Goal: Use online tool/utility: Utilize a website feature to perform a specific function

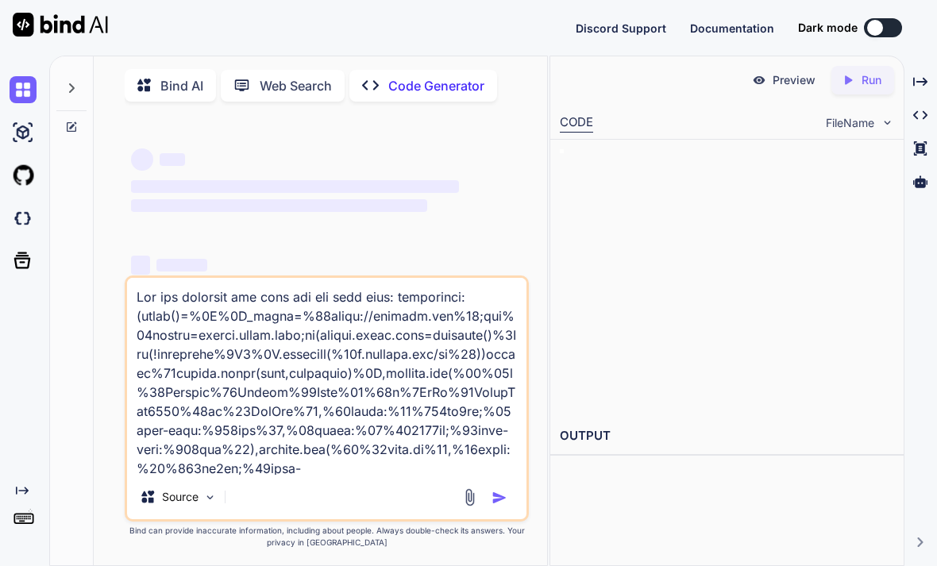
click at [149, 362] on textarea at bounding box center [327, 376] width 400 height 197
click at [239, 391] on textarea at bounding box center [327, 376] width 400 height 197
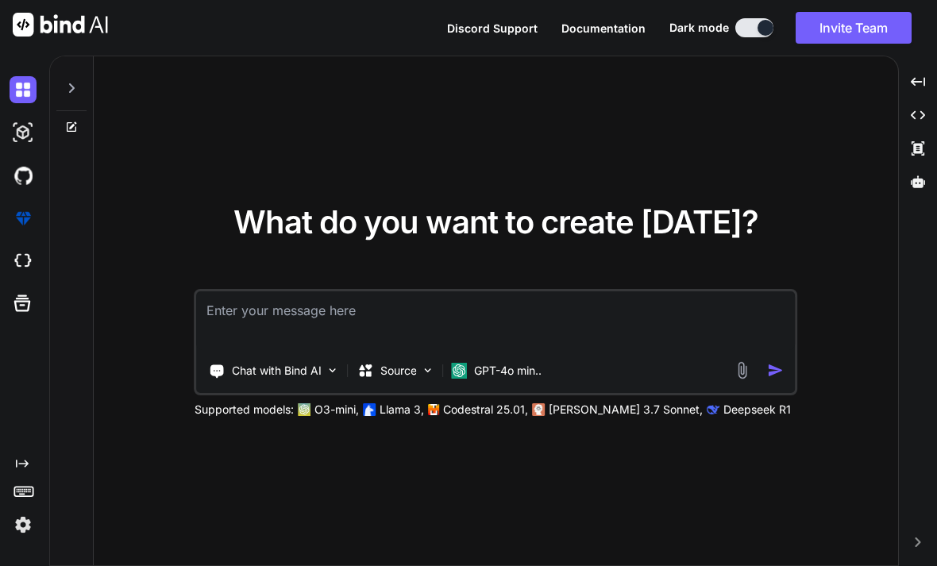
type textarea "x"
type textarea "M"
type textarea "x"
type textarea "Ma"
type textarea "x"
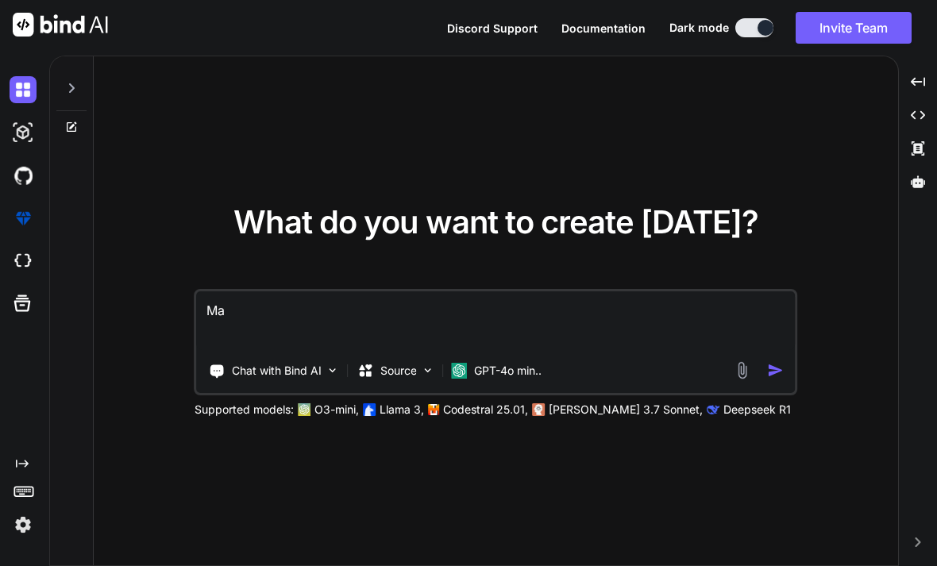
type textarea "Mak"
type textarea "x"
type textarea "Make"
type textarea "x"
type textarea "Make"
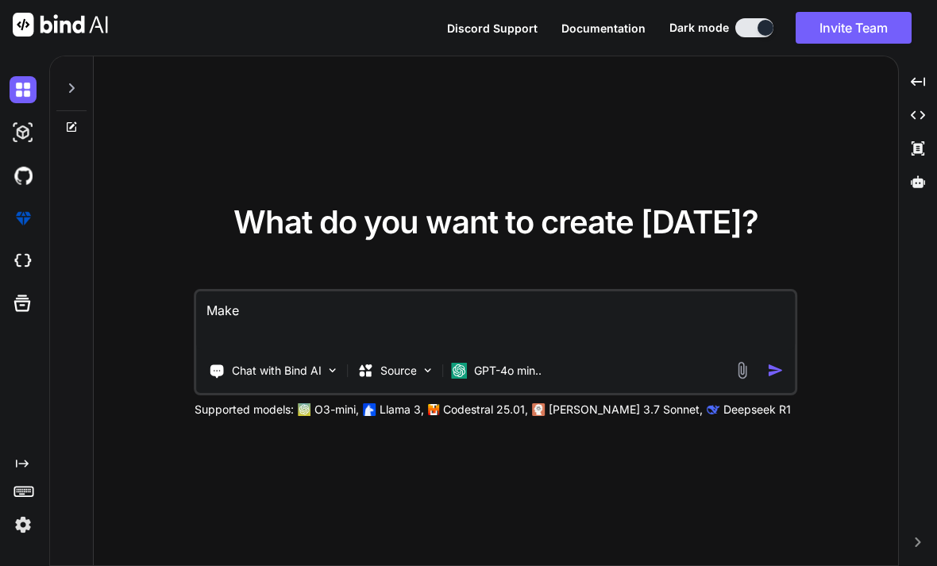
type textarea "x"
type textarea "Make e"
type textarea "x"
type textarea "Make e"
type textarea "x"
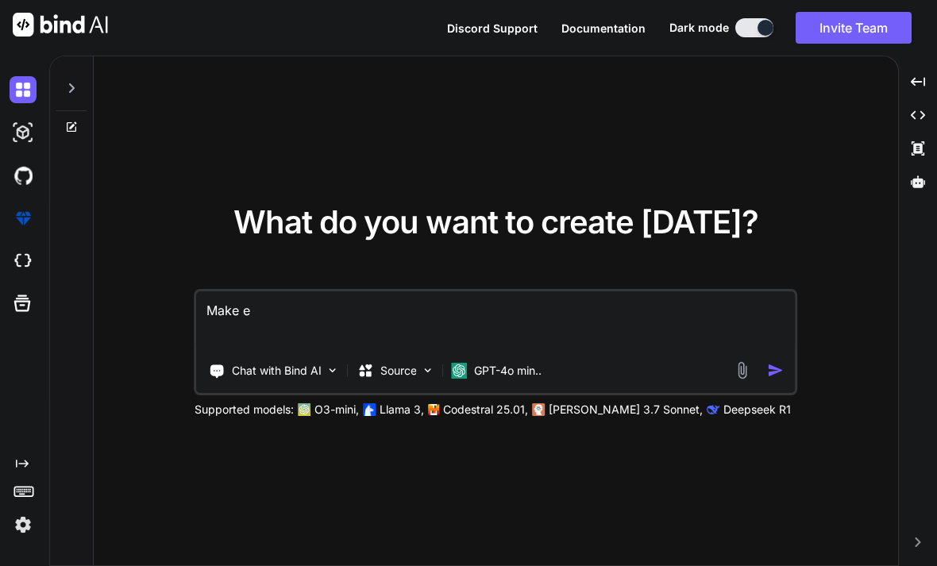
type textarea "Make e"
type textarea "x"
type textarea "Make"
type textarea "x"
type textarea "Make m"
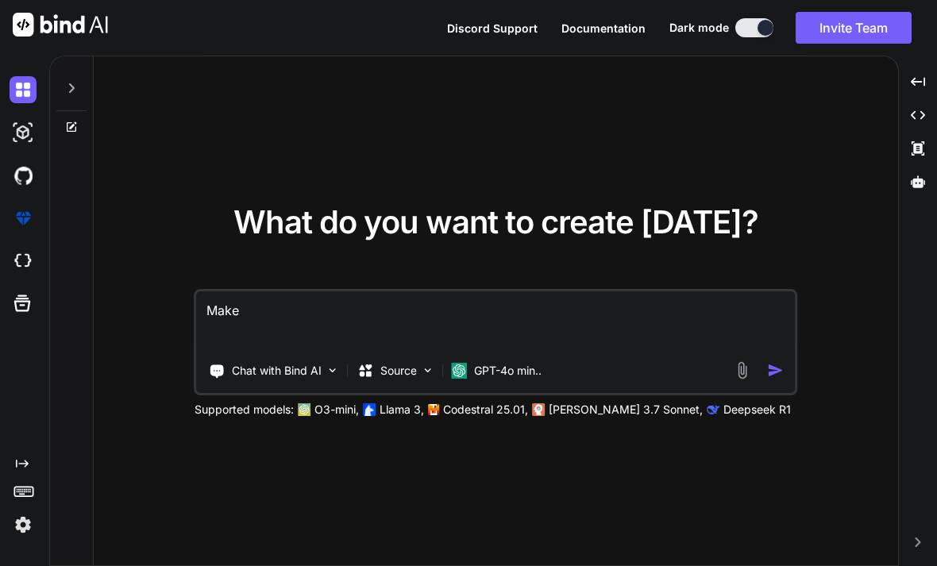
type textarea "x"
type textarea "Make me"
type textarea "x"
type textarea "Make me"
type textarea "x"
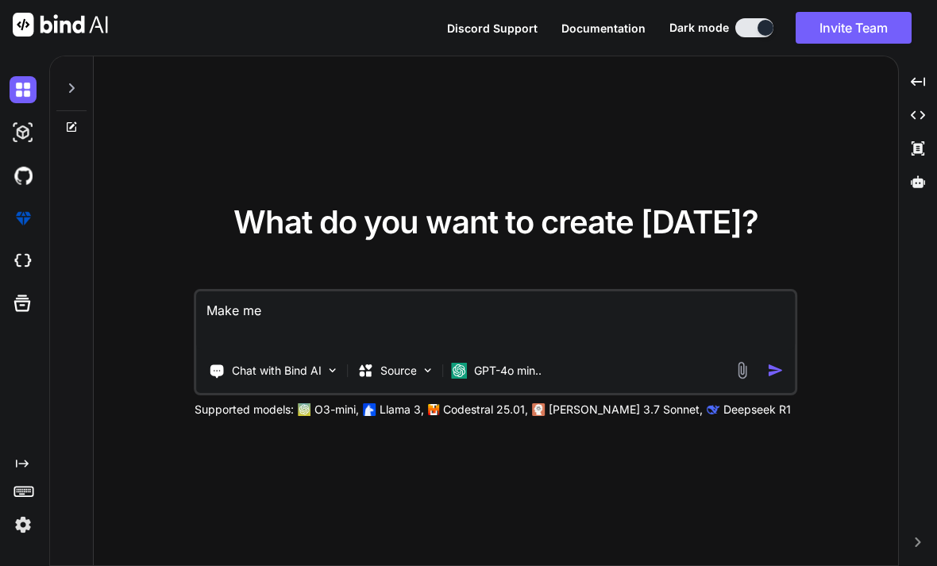
type textarea "Make me a"
type textarea "x"
type textarea "Make me a"
type textarea "x"
type textarea "Make me a w"
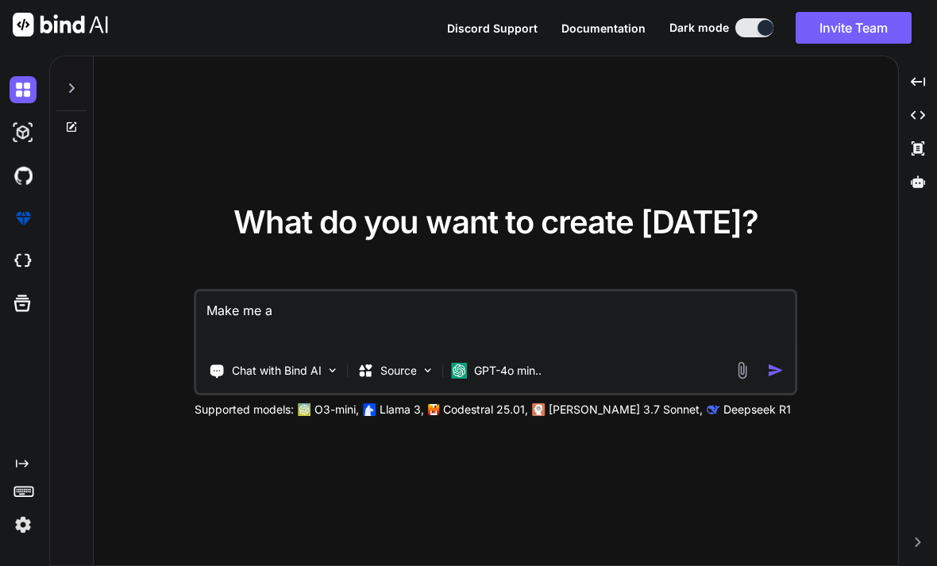
type textarea "x"
type textarea "Make me a we"
type textarea "x"
type textarea "Make me a web"
type textarea "x"
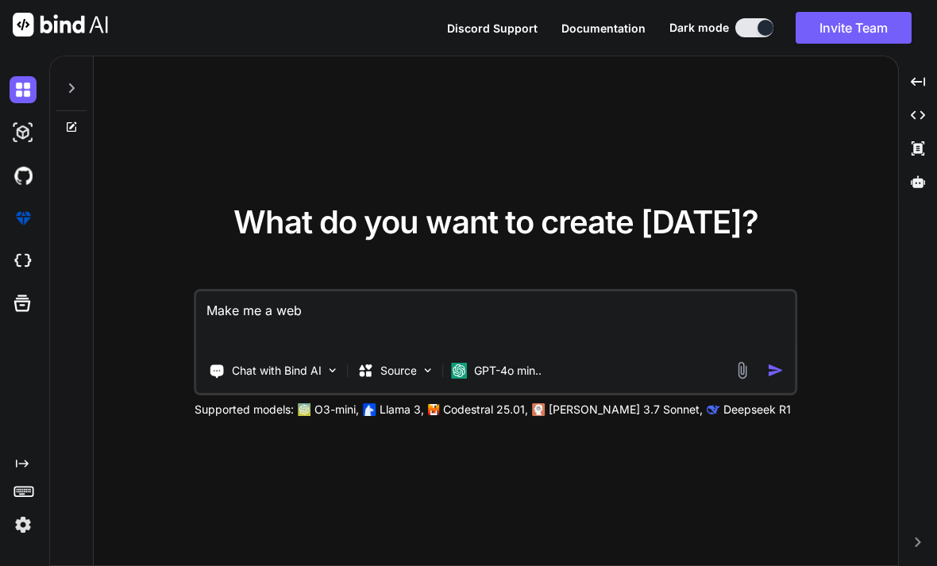
type textarea "Make me a webs"
type textarea "x"
type textarea "Make me a websi"
type textarea "x"
type textarea "Make me a websit"
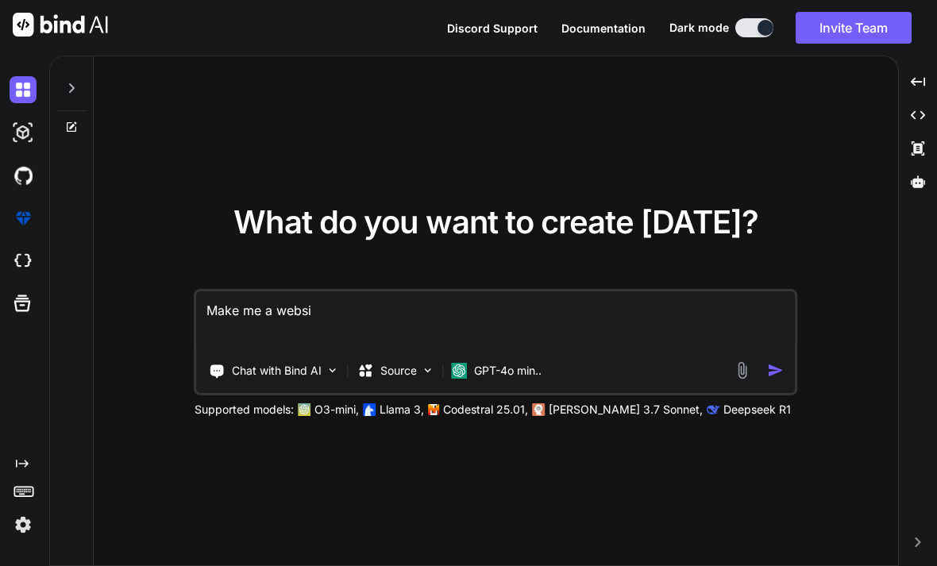
type textarea "x"
type textarea "Make me a website"
type textarea "x"
type textarea "Make me a website"
type textarea "x"
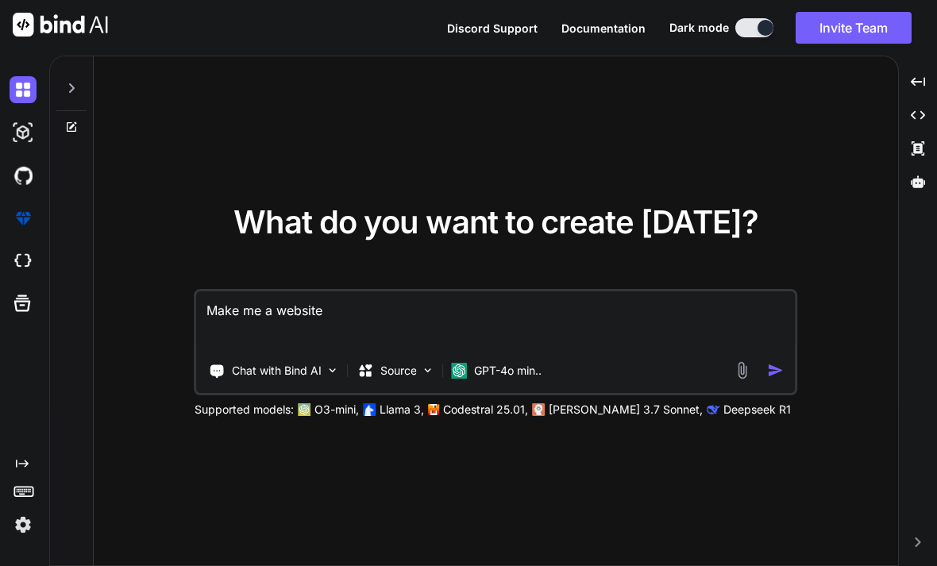
type textarea "Make me a website t"
type textarea "x"
type textarea "Make me a website th"
type textarea "x"
type textarea "Make me a website tha"
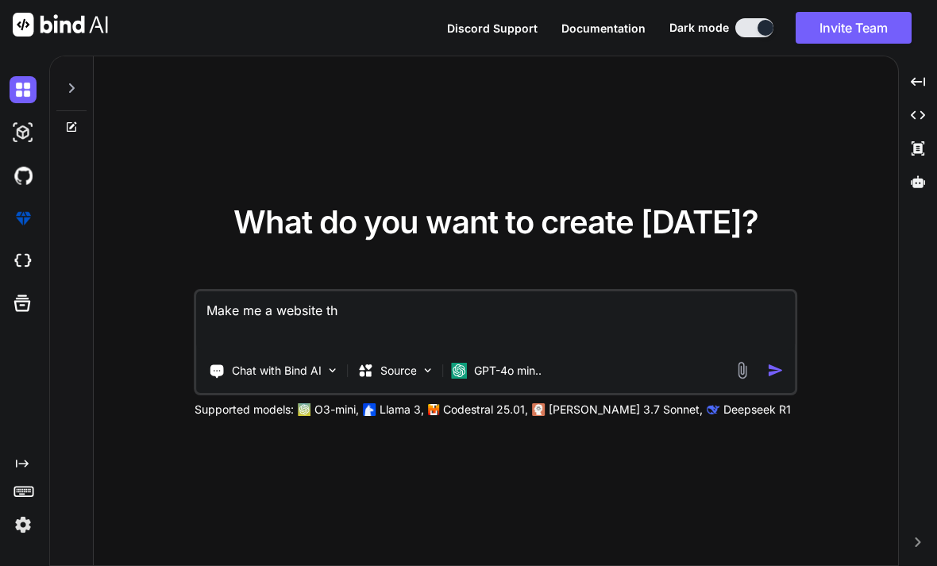
type textarea "x"
type textarea "Make me a website that"
type textarea "x"
type textarea "Make me a website that"
type textarea "x"
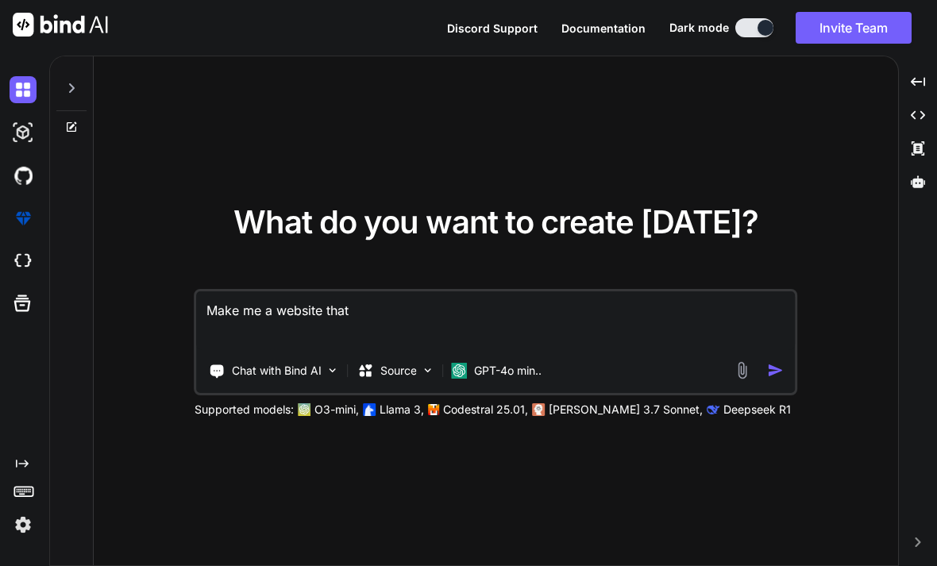
type textarea "Make me a website that i"
type textarea "x"
type textarea "Make me a website that is"
type textarea "x"
type textarea "Make me a website that is"
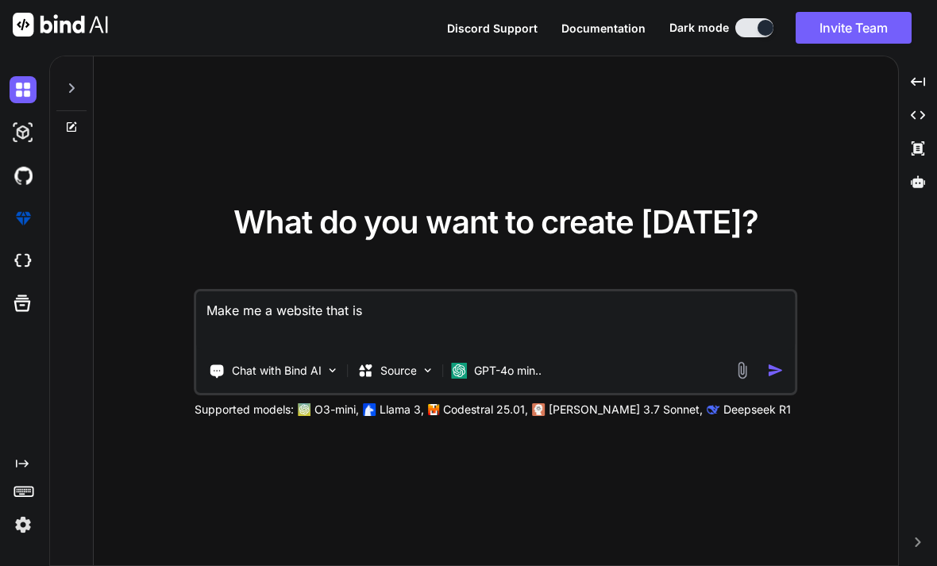
type textarea "x"
type textarea "Make me a website that is a"
type textarea "x"
type textarea "Make me a website that is a"
type textarea "x"
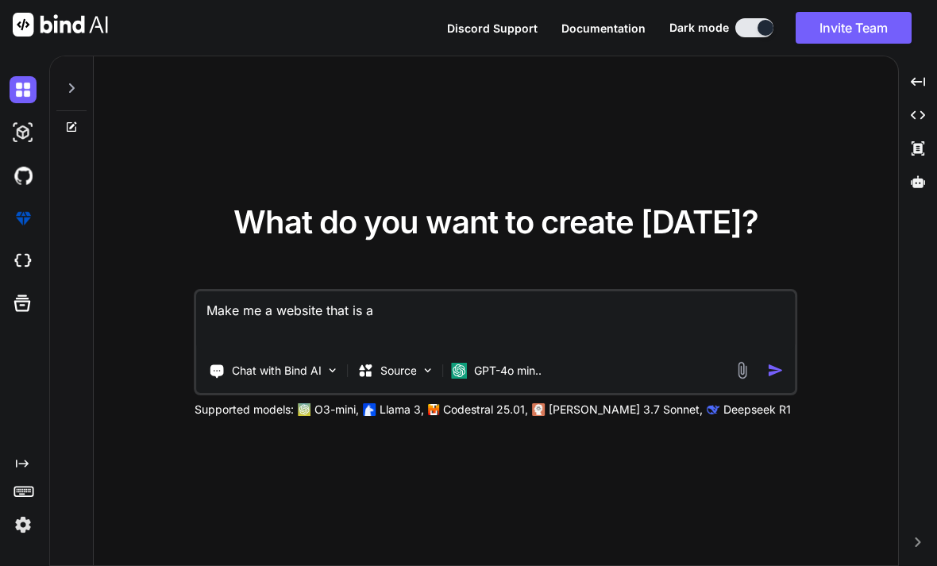
type textarea "Make me a website that is a s"
type textarea "x"
type textarea "Make me a website that is a sp"
type textarea "x"
type textarea "Make me a website that is a spo"
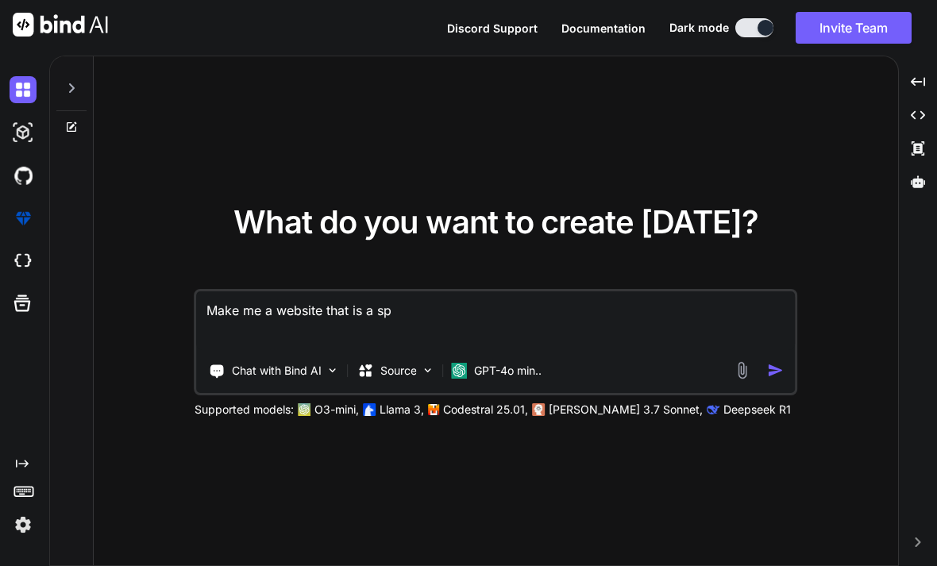
type textarea "x"
type textarea "Make me a website that is a spor"
type textarea "x"
type textarea "Make me a website that is a sport"
type textarea "x"
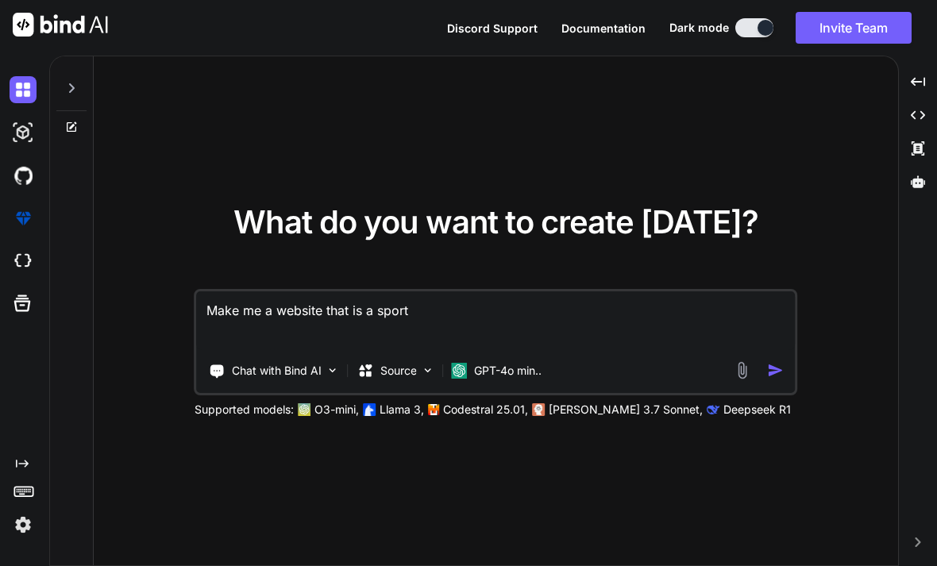
type textarea "Make me a website that is a sports"
type textarea "x"
type textarea "Make me a website that is a sports"
type textarea "x"
type textarea "Make me a website that is a sports c"
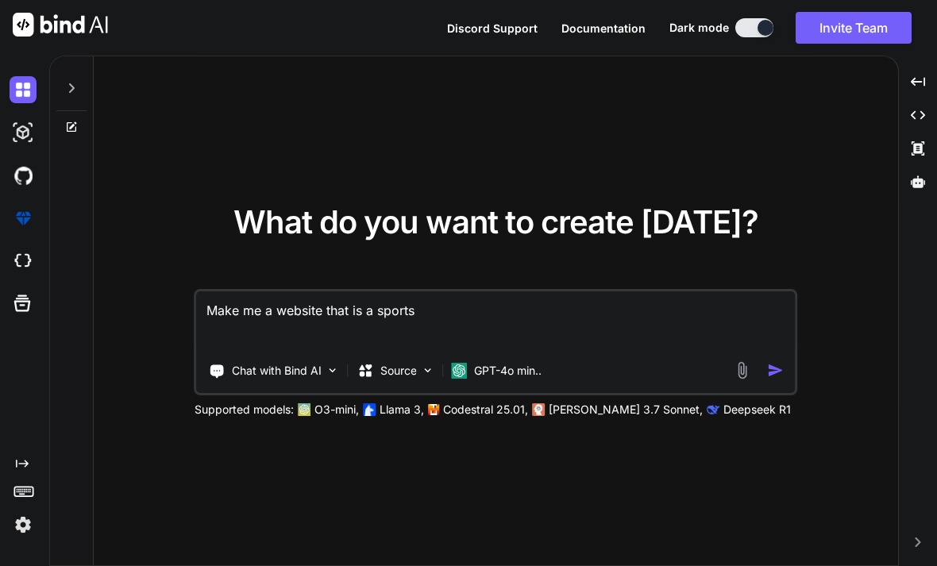
type textarea "x"
type textarea "Make me a website that is a sports ca"
type textarea "x"
type textarea "Make me a website that is a sports car"
type textarea "x"
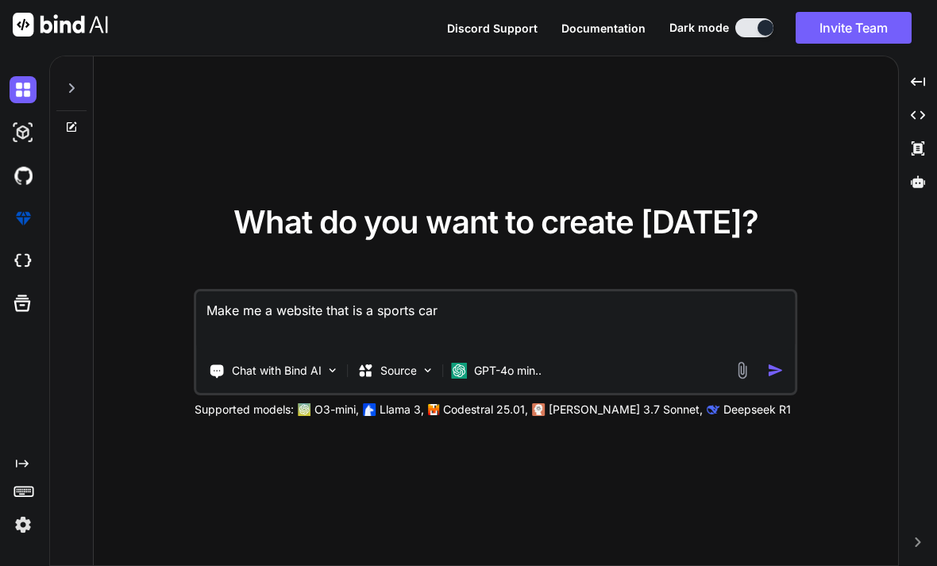
type textarea "Make me a website that is a sports carr"
type textarea "x"
type textarea "Make me a website that is a sports car"
type textarea "x"
type textarea "Make me a website that is a sports card"
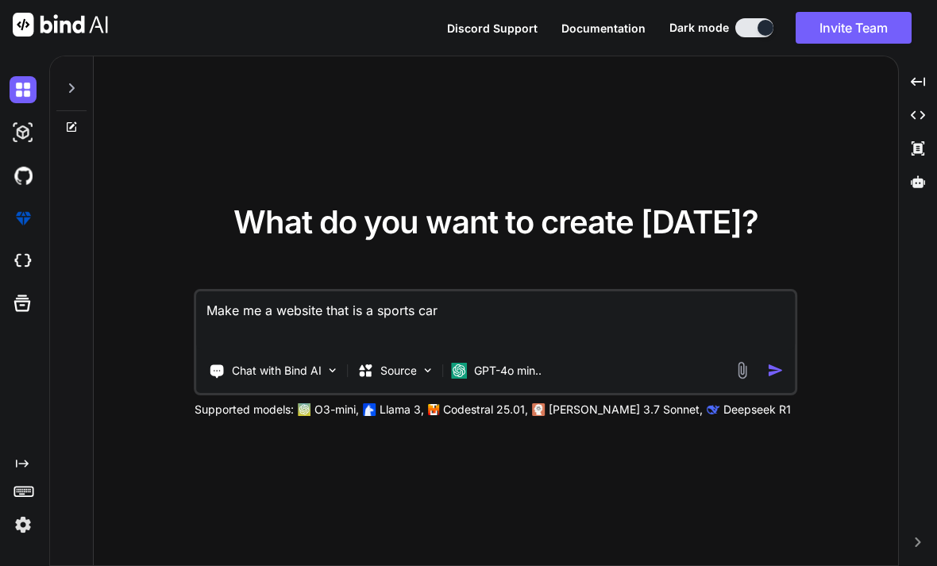
type textarea "x"
type textarea "Make me a website that is a sports cards"
type textarea "x"
type textarea "Make me a website that is a sports cards"
type textarea "x"
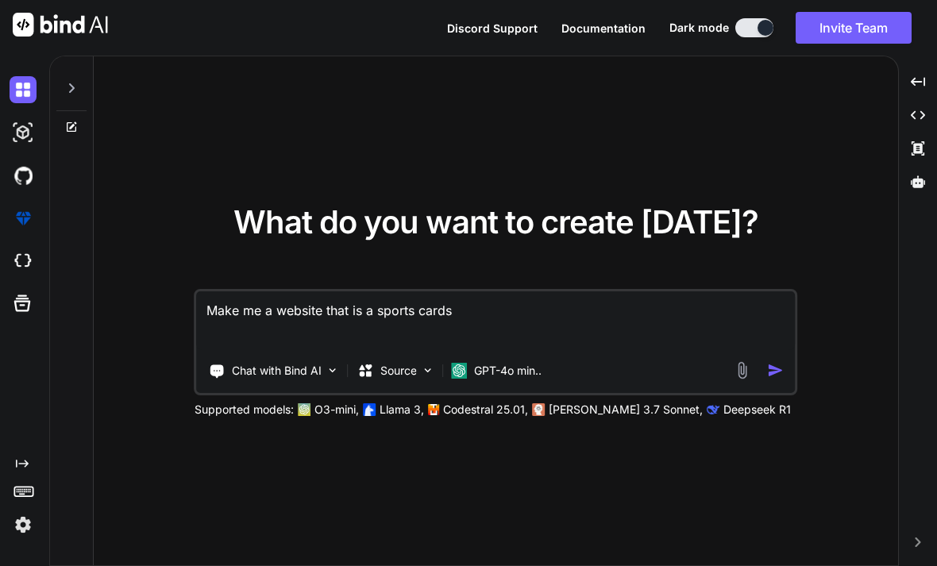
type textarea "Make me a website that is a sports cards p"
type textarea "x"
type textarea "Make me a website that is a sports cards pr"
type textarea "x"
type textarea "Make me a website that is a sports cards pri"
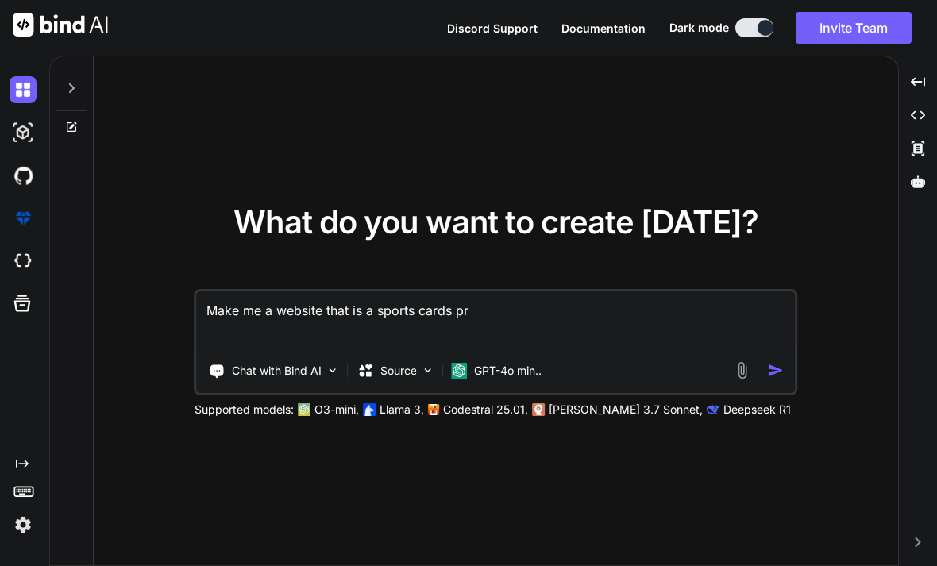
type textarea "x"
type textarea "Make me a website that is a sports cards pric"
type textarea "x"
type textarea "Make me a website that is a sports cards price"
type textarea "x"
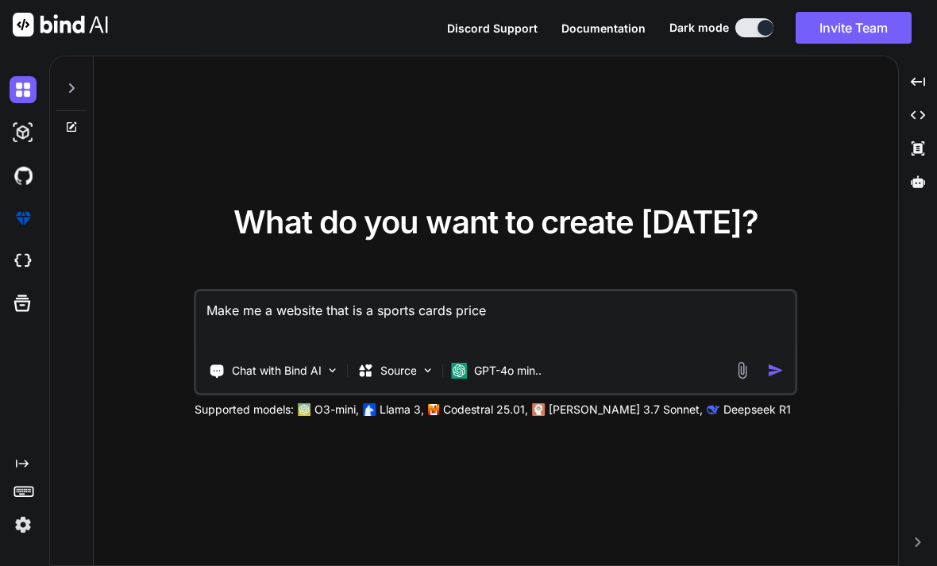
type textarea "Make me a website that is a sports cards price"
type textarea "x"
click at [597, 350] on textarea "Make me a website that is a sports cards price" at bounding box center [496, 321] width 599 height 59
click at [606, 350] on textarea "Make me a website that is a sports cards price" at bounding box center [496, 321] width 599 height 59
type textarea "Make me a website that is a sports cards price g"
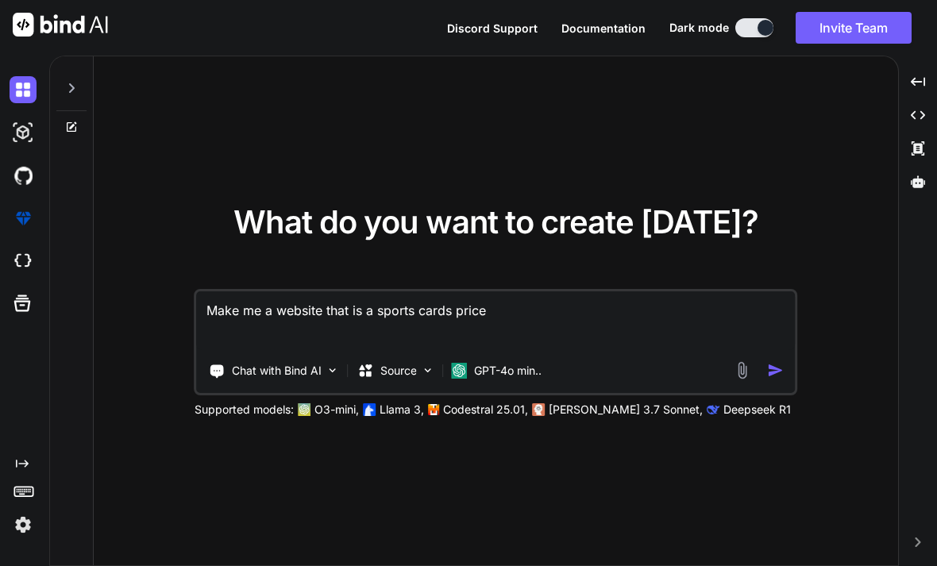
type textarea "x"
type textarea "Make me a website that is a sports cards price gu"
type textarea "x"
type textarea "Make me a website that is a sports cards price gui"
type textarea "x"
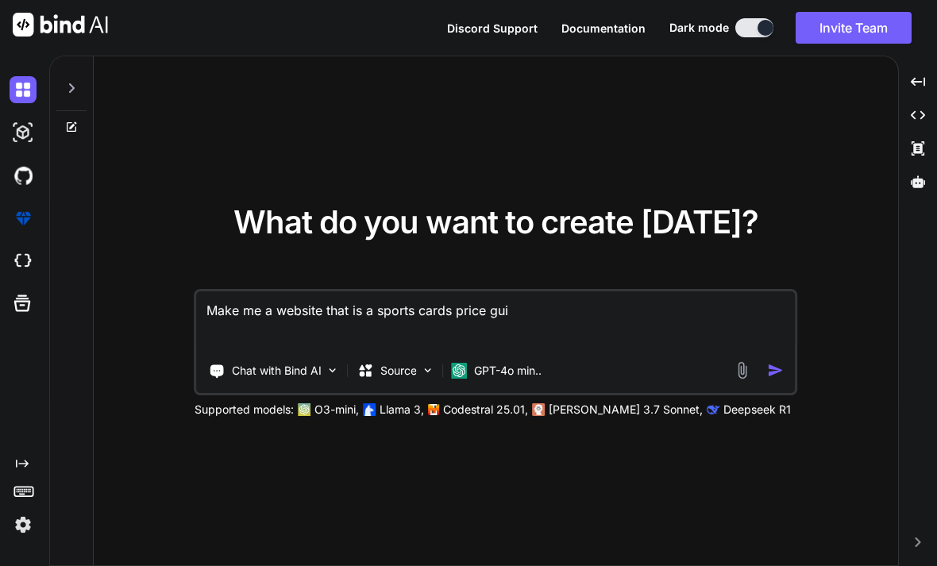
type textarea "Make me a website that is a sports cards price guid"
type textarea "x"
type textarea "Make me a website that is a sports cards price guide"
type textarea "x"
type textarea "Make me a website that is a sports cards price guide"
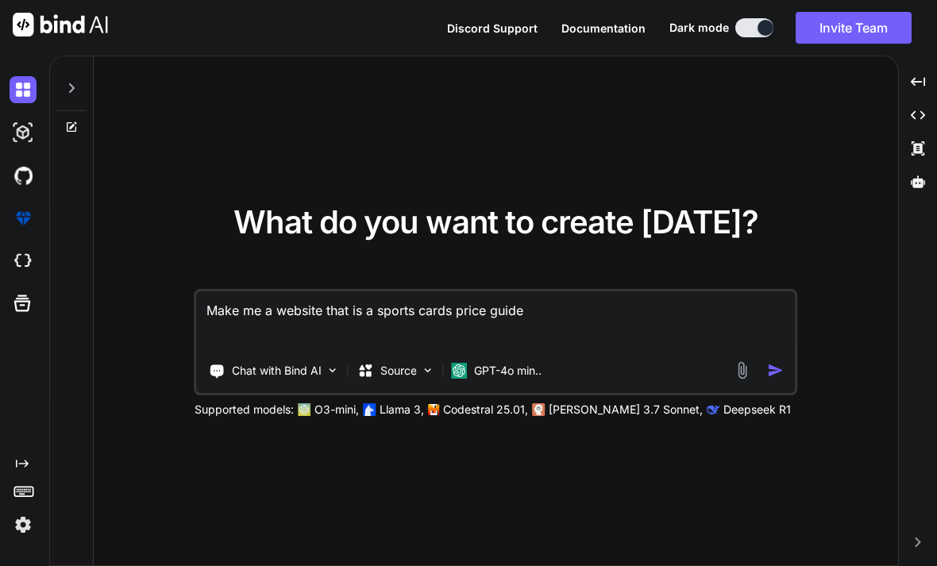
type textarea "x"
type textarea "Make me a website that is a sports cards price guide a"
type textarea "x"
type textarea "Make me a website that is a sports cards price guide an"
type textarea "x"
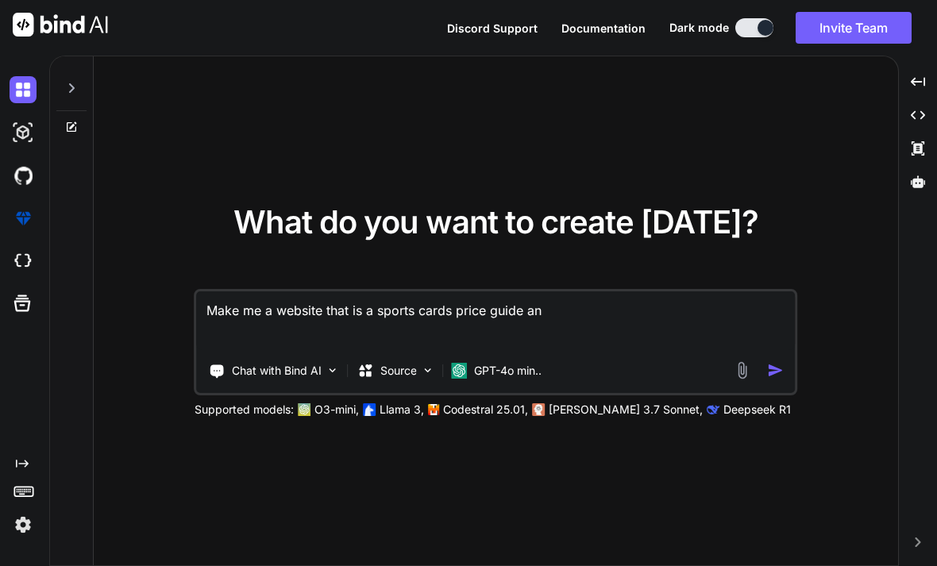
type textarea "Make me a website that is a sports cards price guide and"
type textarea "x"
type textarea "Make me a website that is a sports cards price guide and"
type textarea "x"
type textarea "Make me a website that is a sports cards price guide and w"
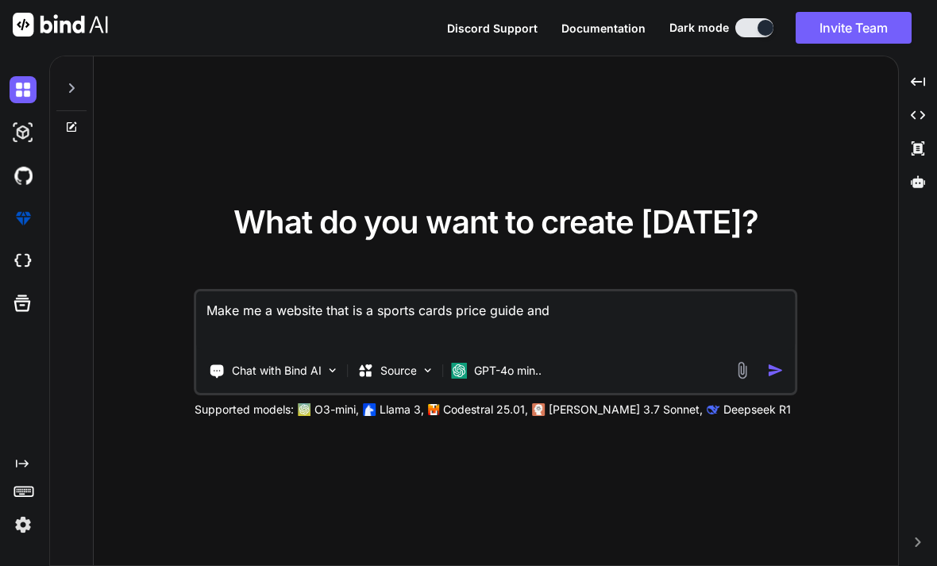
type textarea "x"
type textarea "Make me a website that is a sports cards price guide and wh"
type textarea "x"
type textarea "Make me a website that is a sports cards price guide and whe"
type textarea "x"
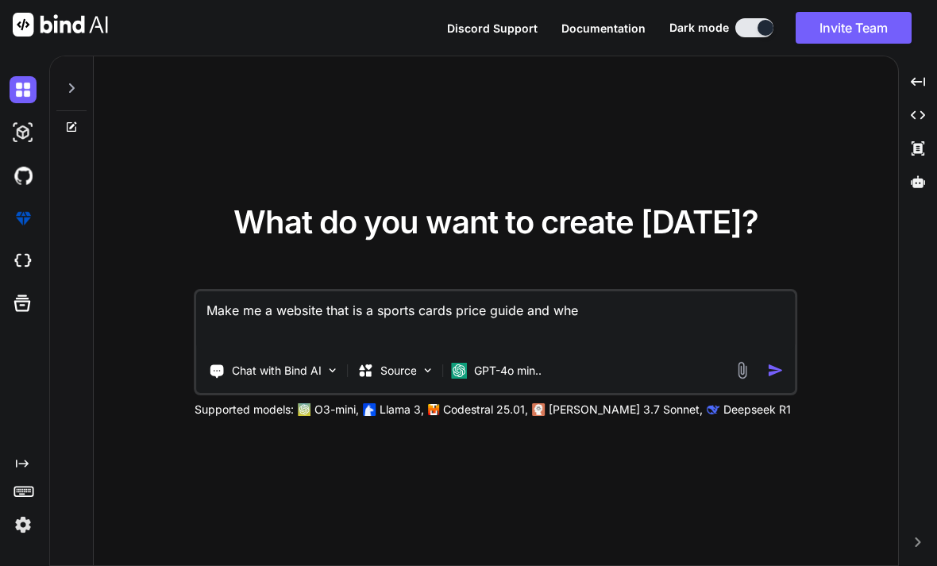
type textarea "Make me a website that is a sports cards price guide and when"
type textarea "x"
type textarea "Make me a website that is a sports cards price guide and when"
type textarea "x"
type textarea "Make me a website that is a sports cards price guide and when t"
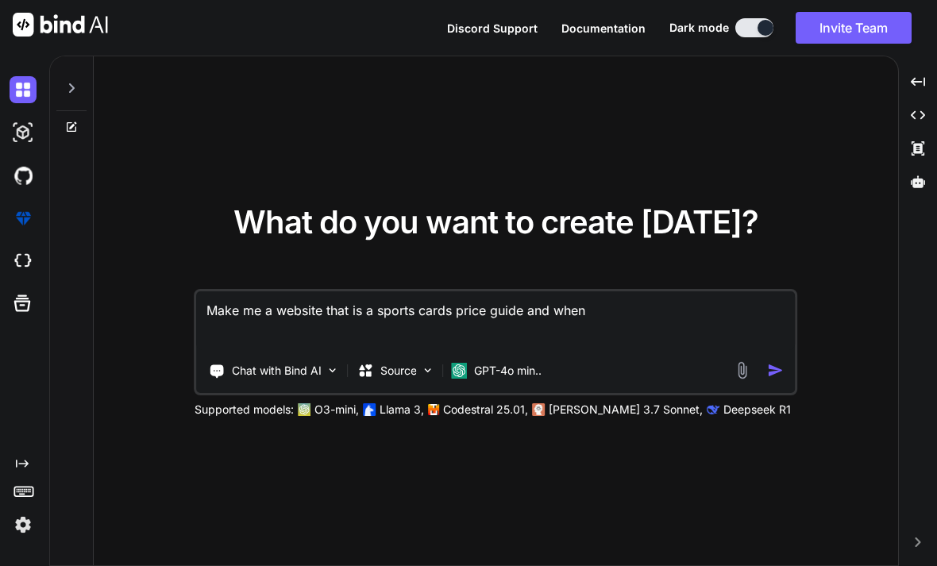
type textarea "x"
type textarea "Make me a website that is a sports cards price guide and when to"
type textarea "x"
type textarea "Make me a website that is a sports cards price guide and when toy"
type textarea "x"
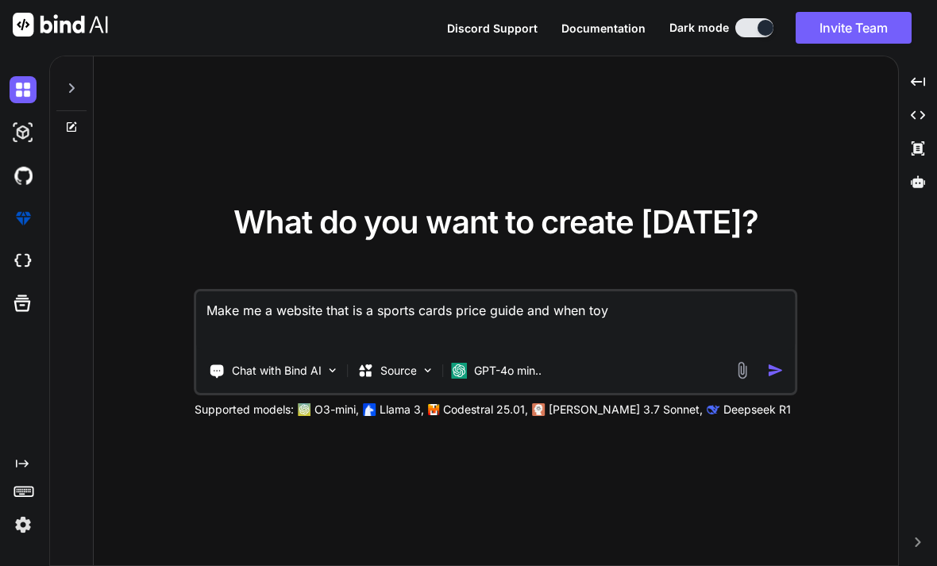
type textarea "Make me a website that is a sports cards price guide and when to"
type textarea "x"
type textarea "Make me a website that is a sports cards price guide and when t"
type textarea "x"
type textarea "Make me a website that is a sports cards price guide and when"
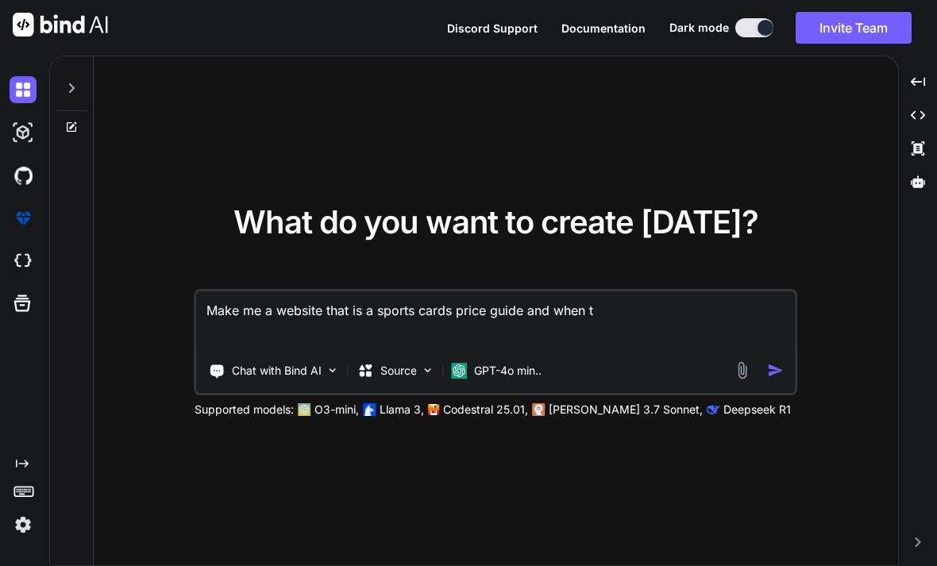
type textarea "x"
type textarea "Make me a website that is a sports cards price guide and when y"
type textarea "x"
type textarea "Make me a website that is a sports cards price guide and when yo"
type textarea "x"
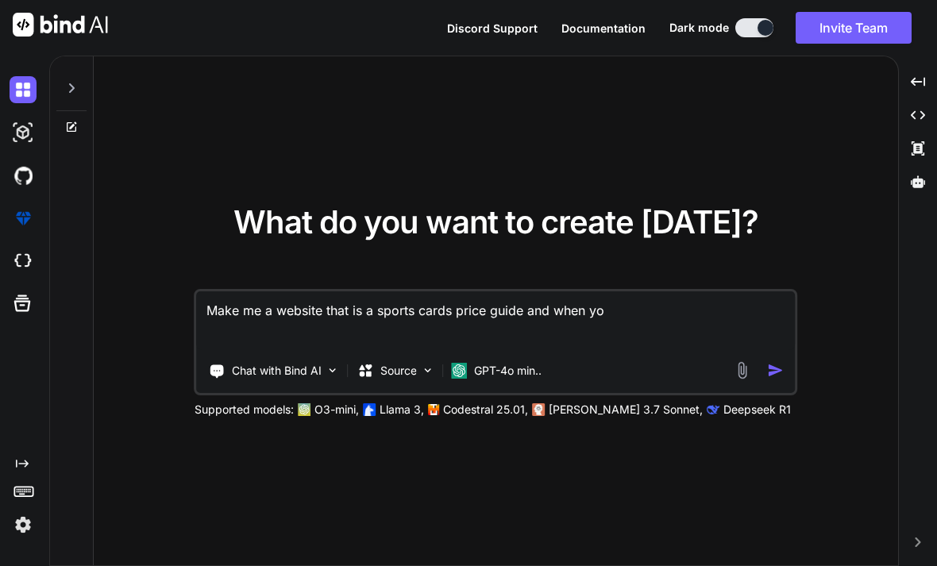
type textarea "Make me a website that is a sports cards price guide and when you"
type textarea "x"
type textarea "Make me a website that is a sports cards price guide and when you"
type textarea "x"
type textarea "Make me a website that is a sports cards price guide and when you s"
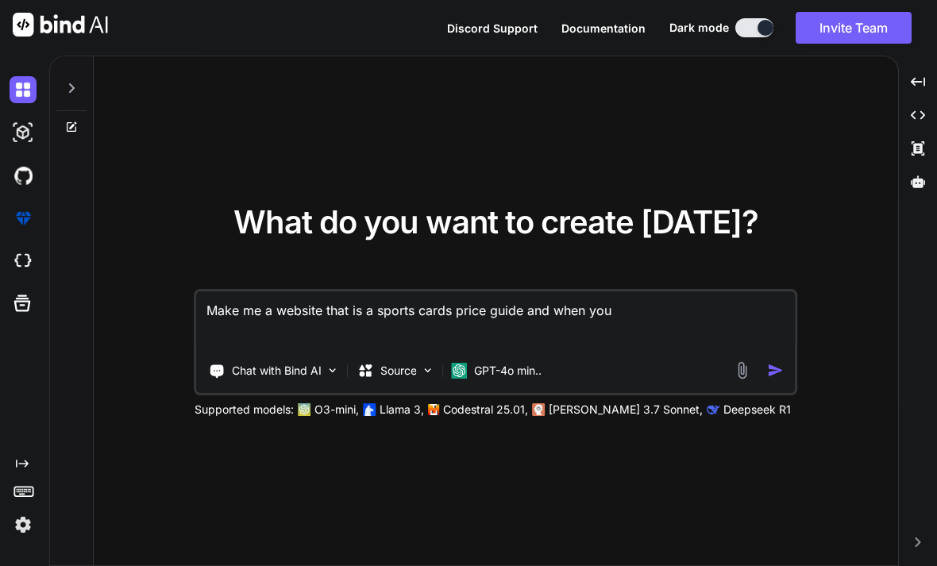
type textarea "x"
type textarea "Make me a website that is a sports cards price guide and when you se"
type textarea "x"
type textarea "Make me a website that is a sports cards price guide and when you sea"
type textarea "x"
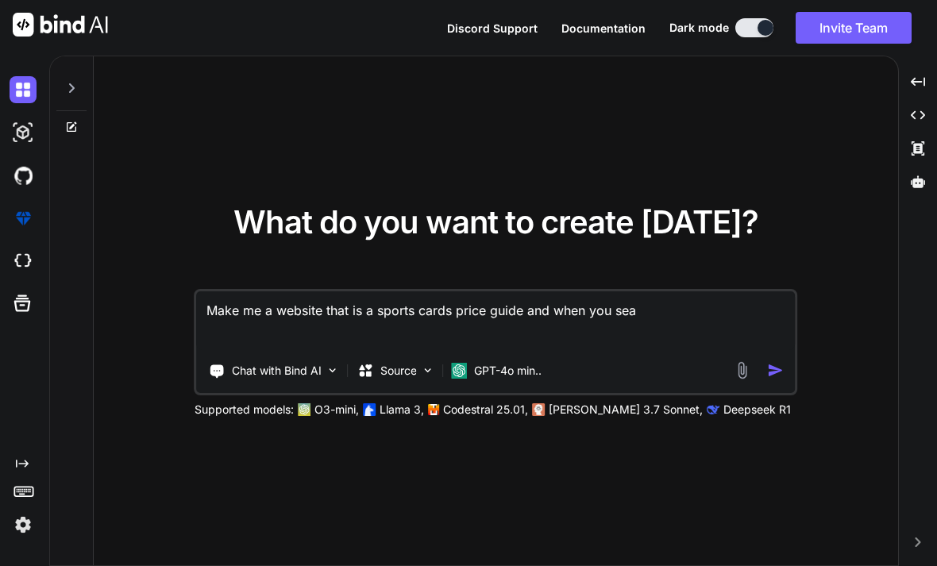
type textarea "Make me a website that is a sports cards price guide and when you sear"
type textarea "x"
type textarea "Make me a website that is a sports cards price guide and when you searc"
type textarea "x"
type textarea "Make me a website that is a sports cards price guide and when you search"
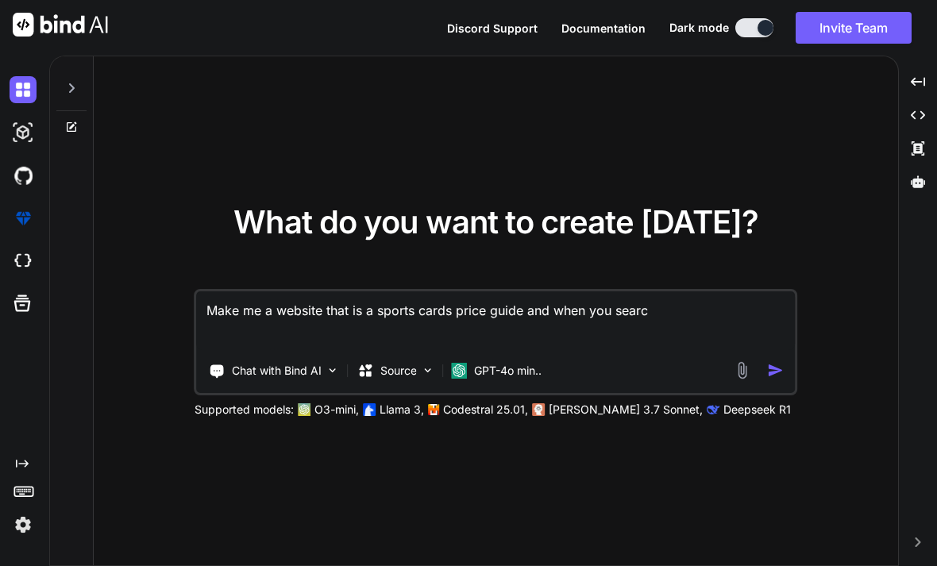
type textarea "x"
type textarea "Make me a website that is a sports cards price guide and when you search"
type textarea "x"
type textarea "Make me a website that is a sports cards price guide and when you search u"
type textarea "x"
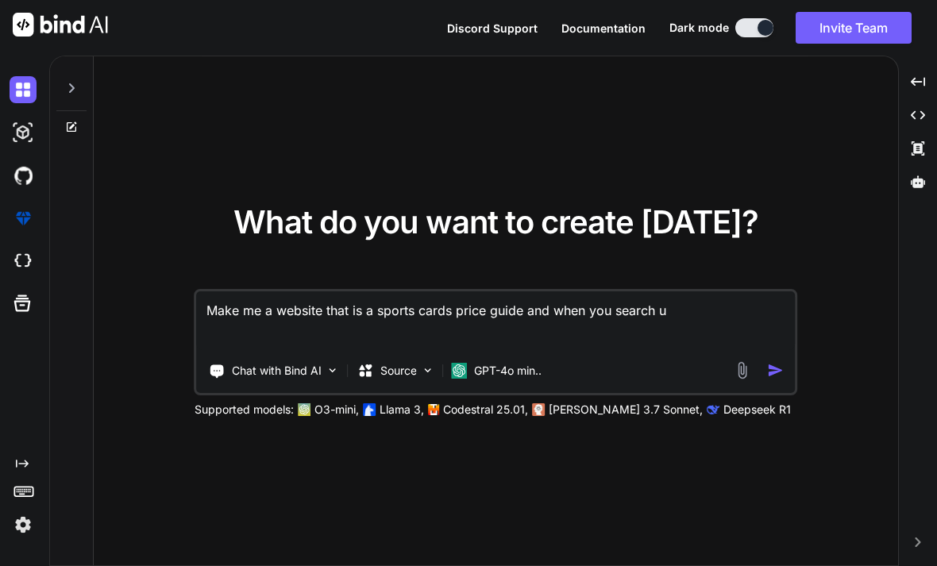
type textarea "Make me a website that is a sports cards price guide and when you search up"
type textarea "x"
type textarea "Make me a website that is a sports cards price guide and when you search up"
type textarea "x"
type textarea "Make me a website that is a sports cards price guide and when you search up a"
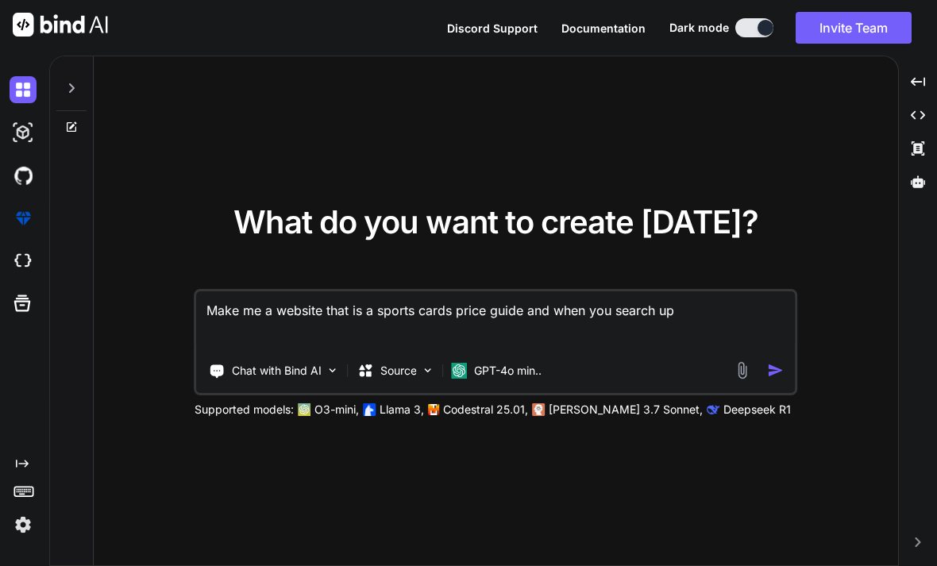
type textarea "x"
type textarea "Make me a website that is a sports cards price guide and when you search up a"
type textarea "x"
type textarea "Make me a website that is a sports cards price guide and when you search up a c"
type textarea "x"
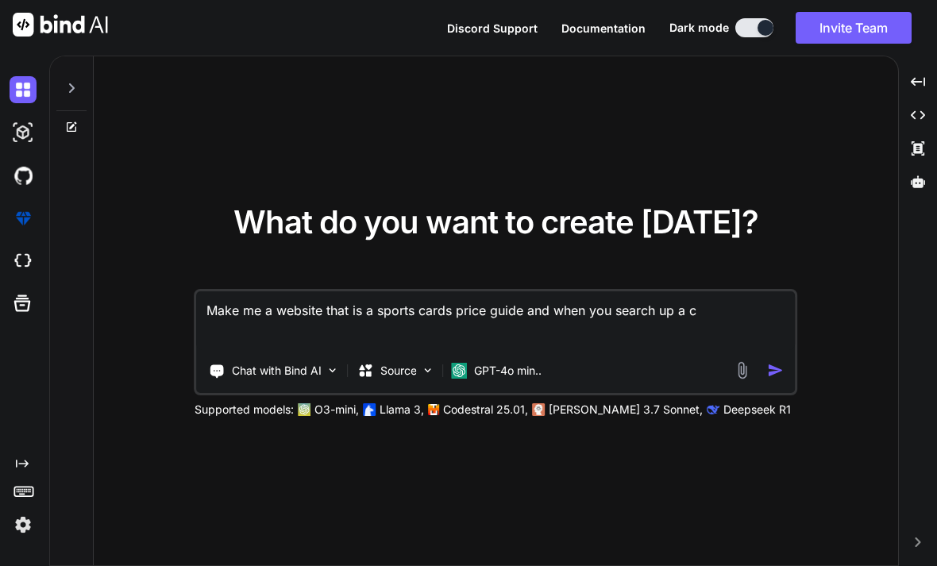
type textarea "Make me a website that is a sports cards price guide and when you search up a ca"
type textarea "x"
type textarea "Make me a website that is a sports cards price guide and when you search up a c…"
type textarea "x"
type textarea "Make me a website that is a sports cards price guide and when you search up a c…"
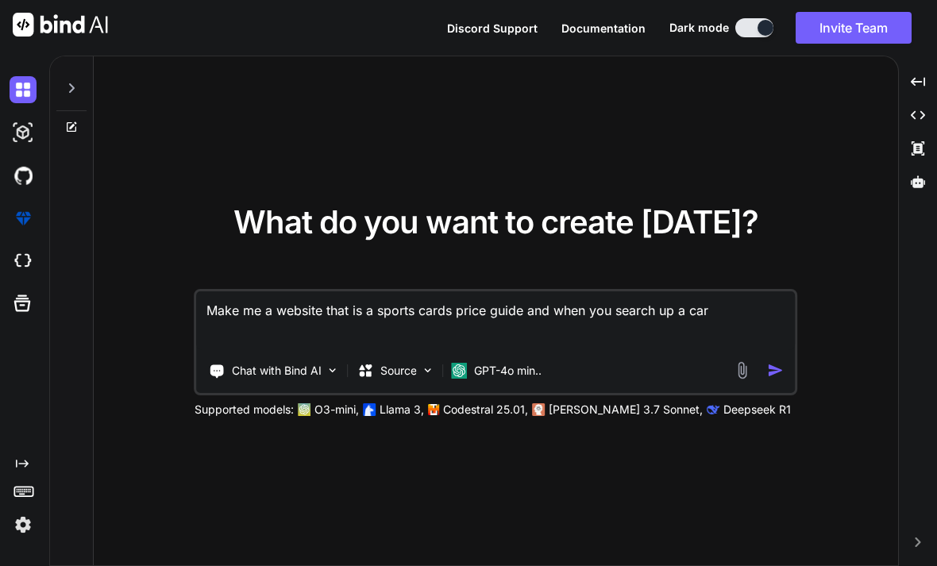
type textarea "x"
type textarea "Make me a website that is a sports cards price guide and when you search up a c…"
type textarea "x"
type textarea "Make me a website that is a sports cards price guide and when you search up a c…"
type textarea "x"
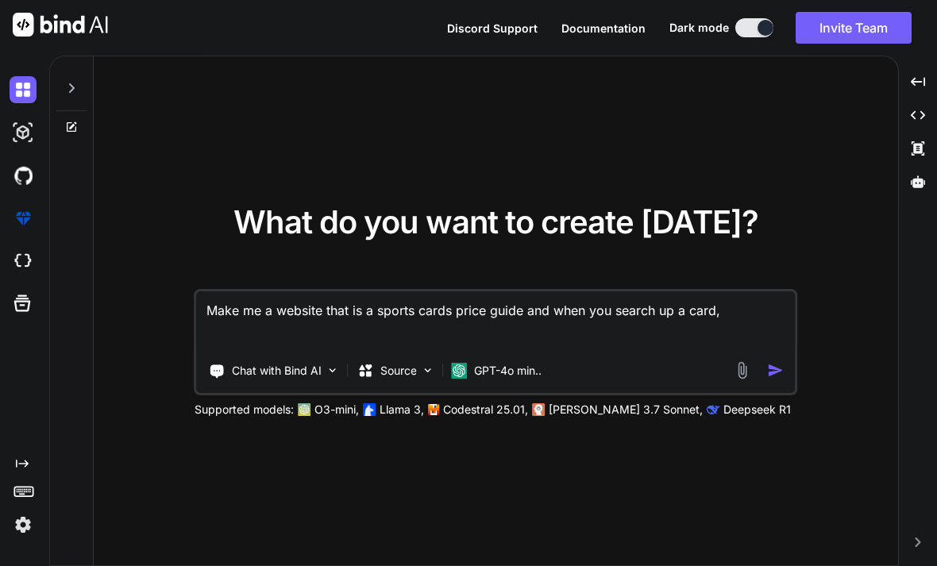
type textarea "Make me a website that is a sports cards price guide and when you search up a c…"
type textarea "x"
type textarea "Make me a website that is a sports cards price guide and when you search up a c…"
type textarea "x"
type textarea "Make me a website that is a sports cards price guide and when you search up a c…"
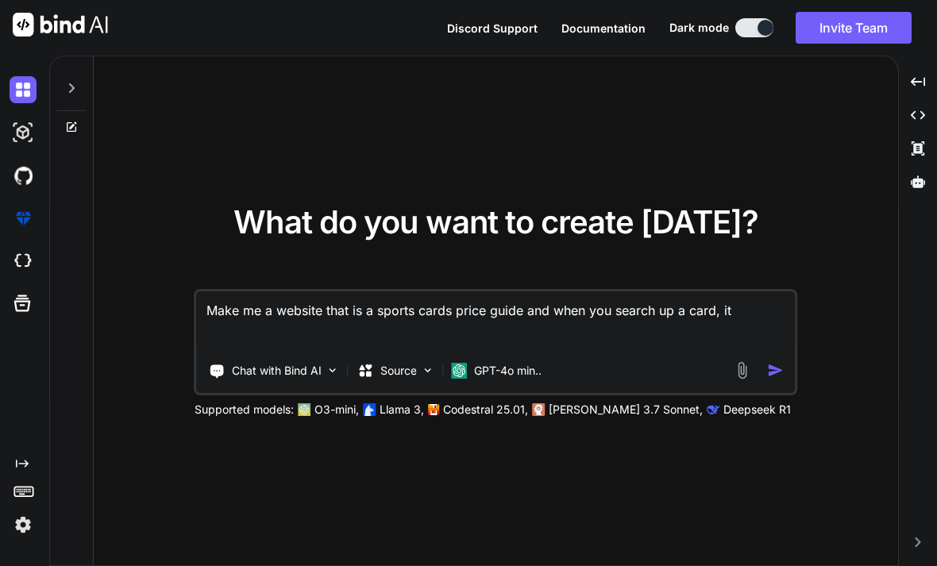
type textarea "x"
type textarea "Make me a website that is a sports cards price guide and when you search up a c…"
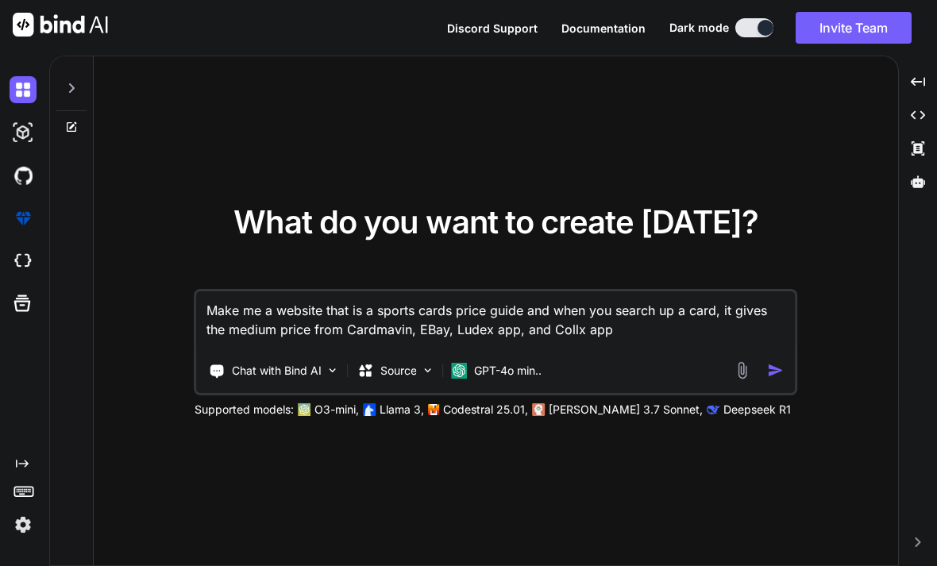
click at [778, 379] on img "button" at bounding box center [775, 370] width 17 height 17
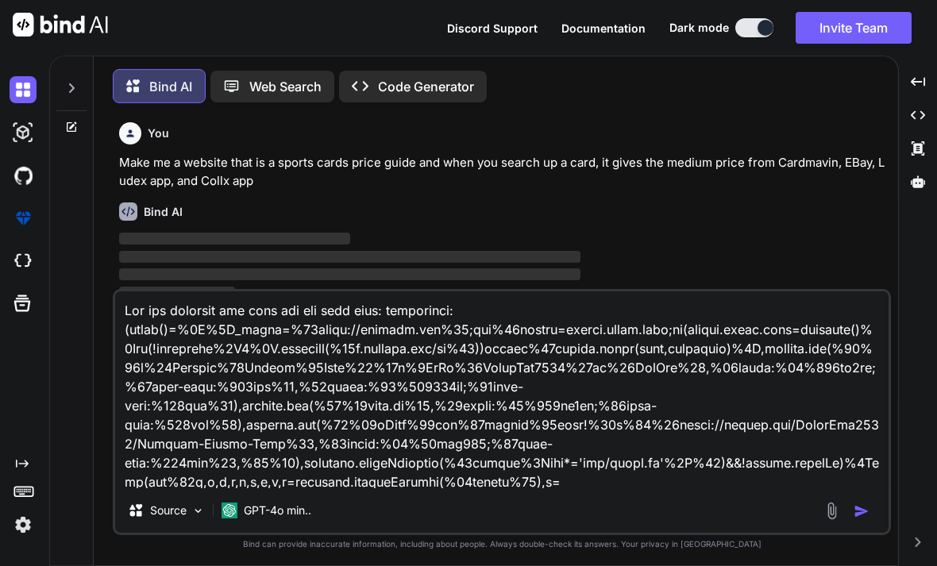
click at [747, 489] on textarea at bounding box center [502, 390] width 774 height 197
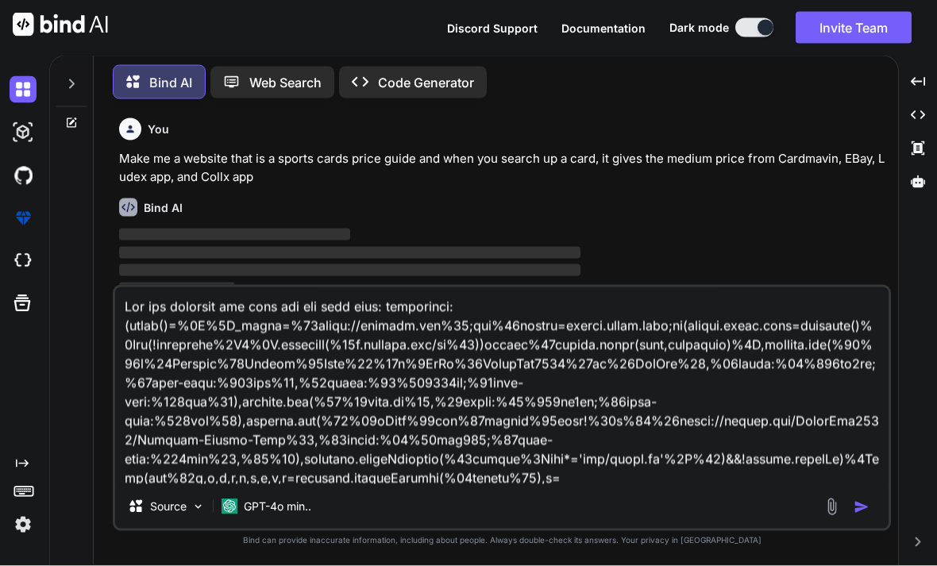
scroll to position [51, 0]
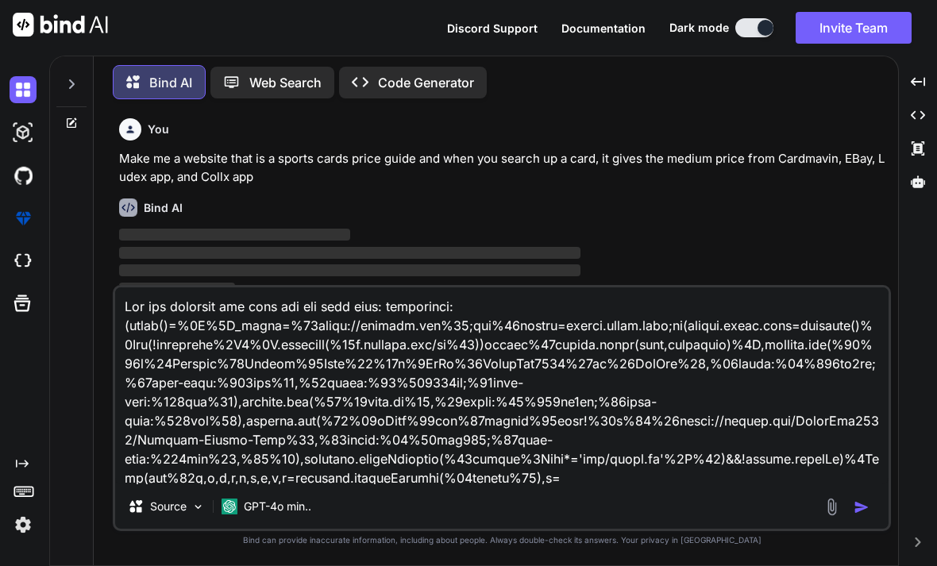
click at [578, 529] on div "Source GPT-4o min.." at bounding box center [502, 510] width 774 height 38
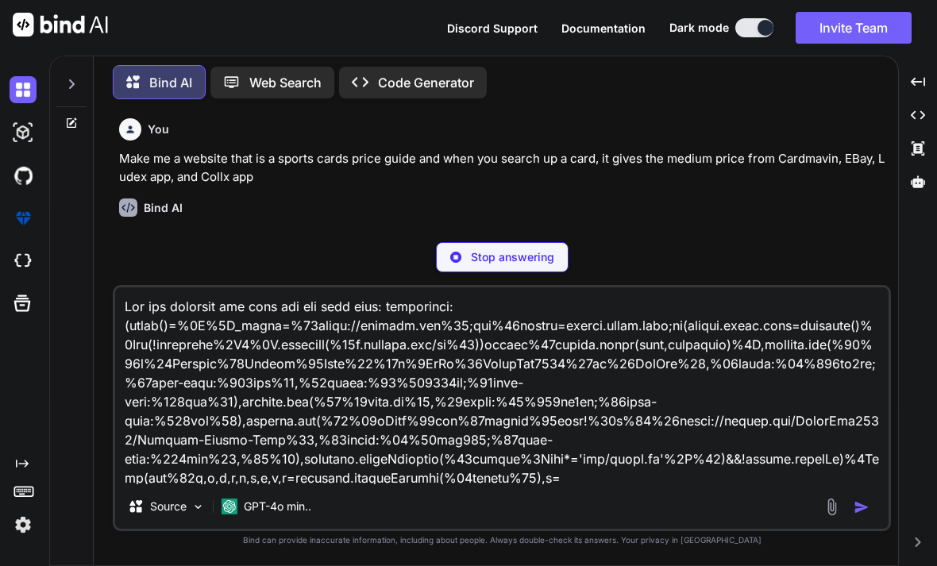
click at [562, 495] on div "Source GPT-4o min.." at bounding box center [502, 510] width 774 height 38
click at [833, 436] on textarea at bounding box center [502, 386] width 774 height 197
click at [553, 477] on textarea at bounding box center [502, 386] width 774 height 197
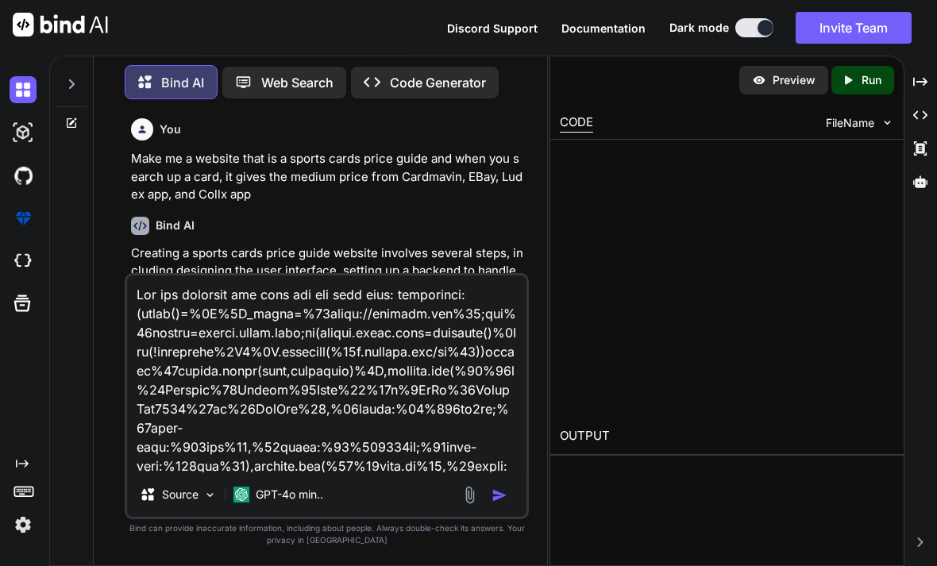
drag, startPoint x: 553, startPoint y: 477, endPoint x: 342, endPoint y: 415, distance: 220.2
click at [342, 415] on div "Bind AI Web Search Created with Pixso. Code Generator You Make me a website tha…" at bounding box center [493, 311] width 888 height 511
